Goal: Navigation & Orientation: Find specific page/section

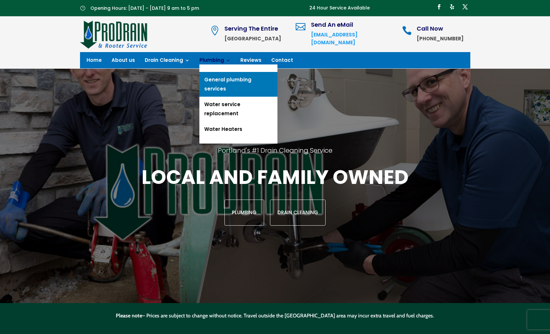
click at [217, 82] on link "General plumbing services" at bounding box center [238, 84] width 78 height 25
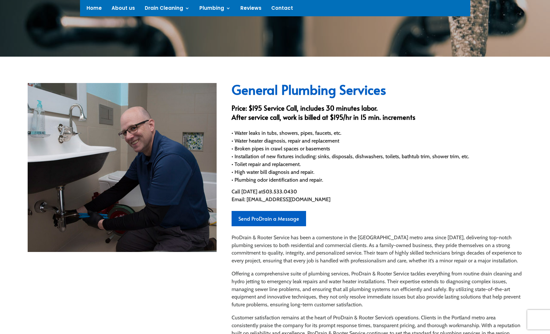
scroll to position [146, 0]
